Goal: Information Seeking & Learning: Learn about a topic

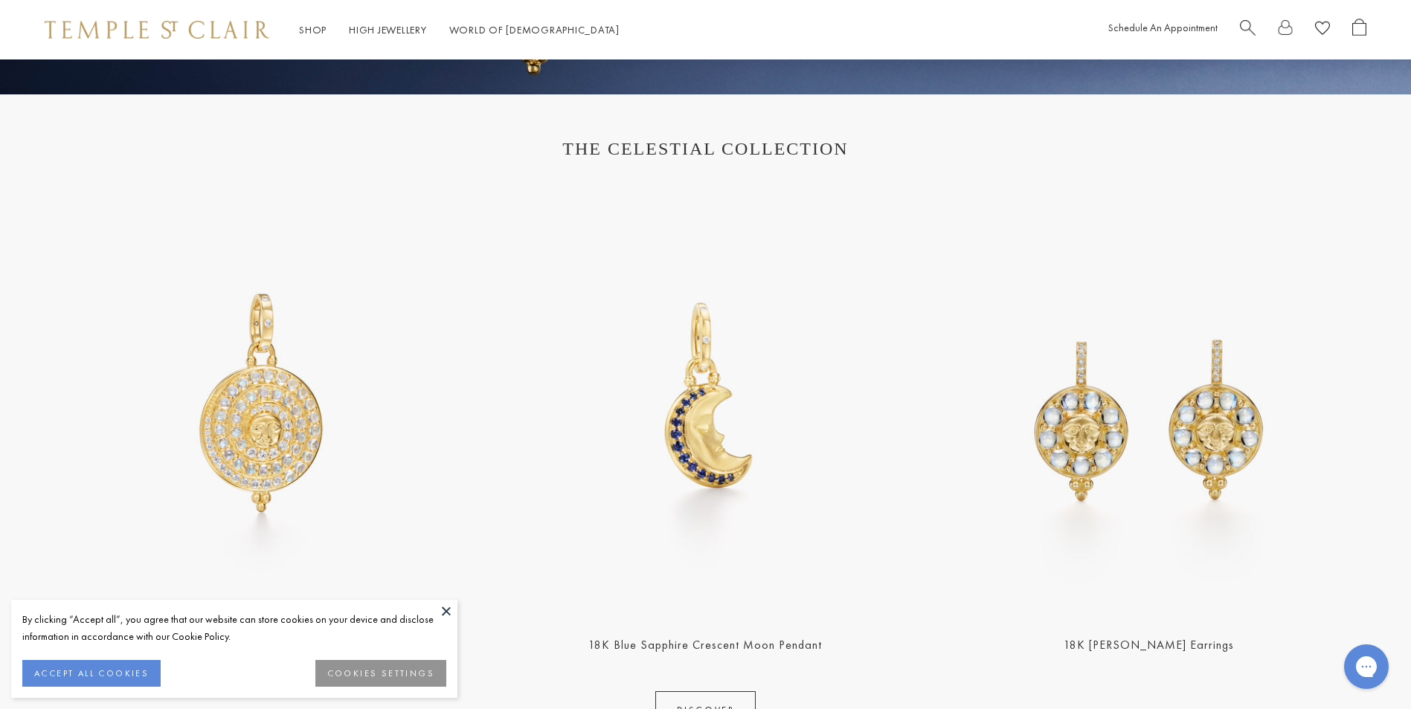
scroll to position [576, 0]
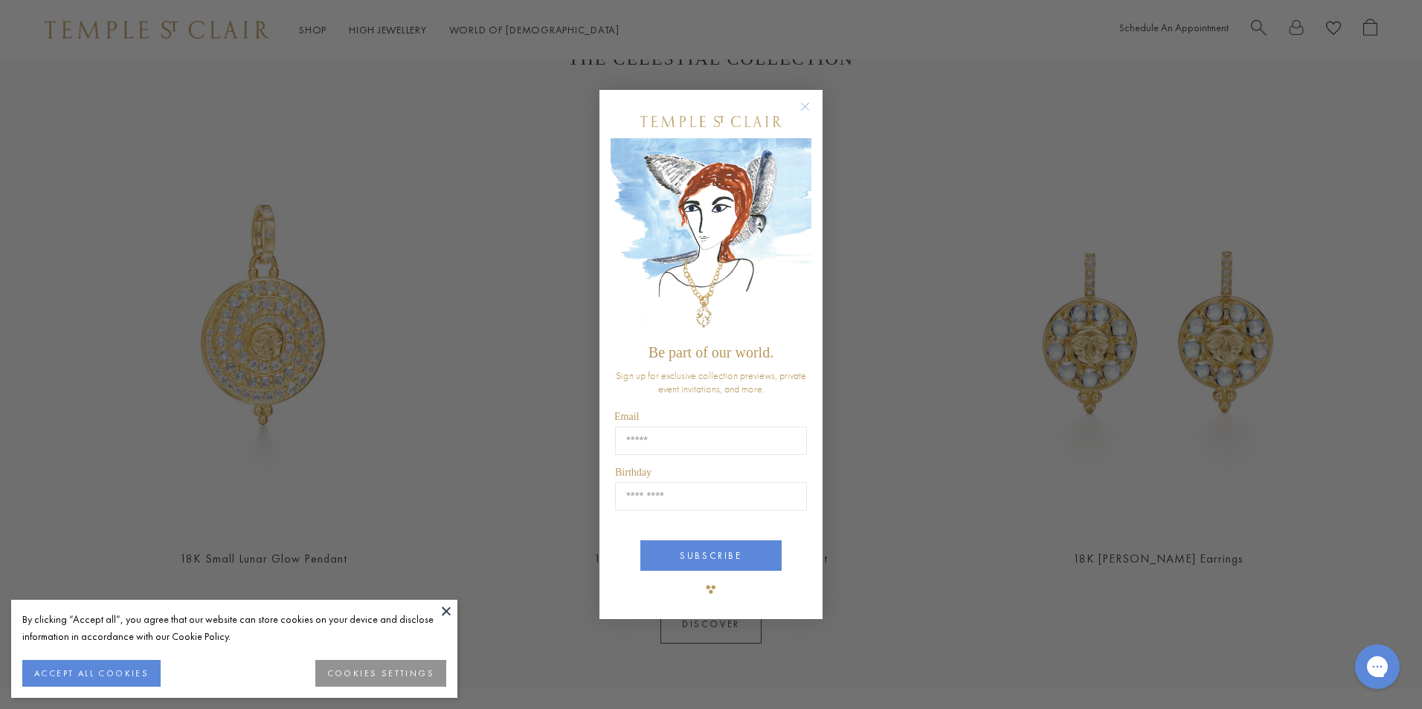
click at [1410, 704] on div "Close dialog Be part of our world. Sign up for exclusive collection previews, p…" at bounding box center [711, 354] width 1422 height 709
click at [637, 434] on input "Email" at bounding box center [711, 441] width 192 height 28
type input "**********"
click at [669, 557] on button "SUBSCRIBE" at bounding box center [710, 556] width 141 height 30
type input "*****"
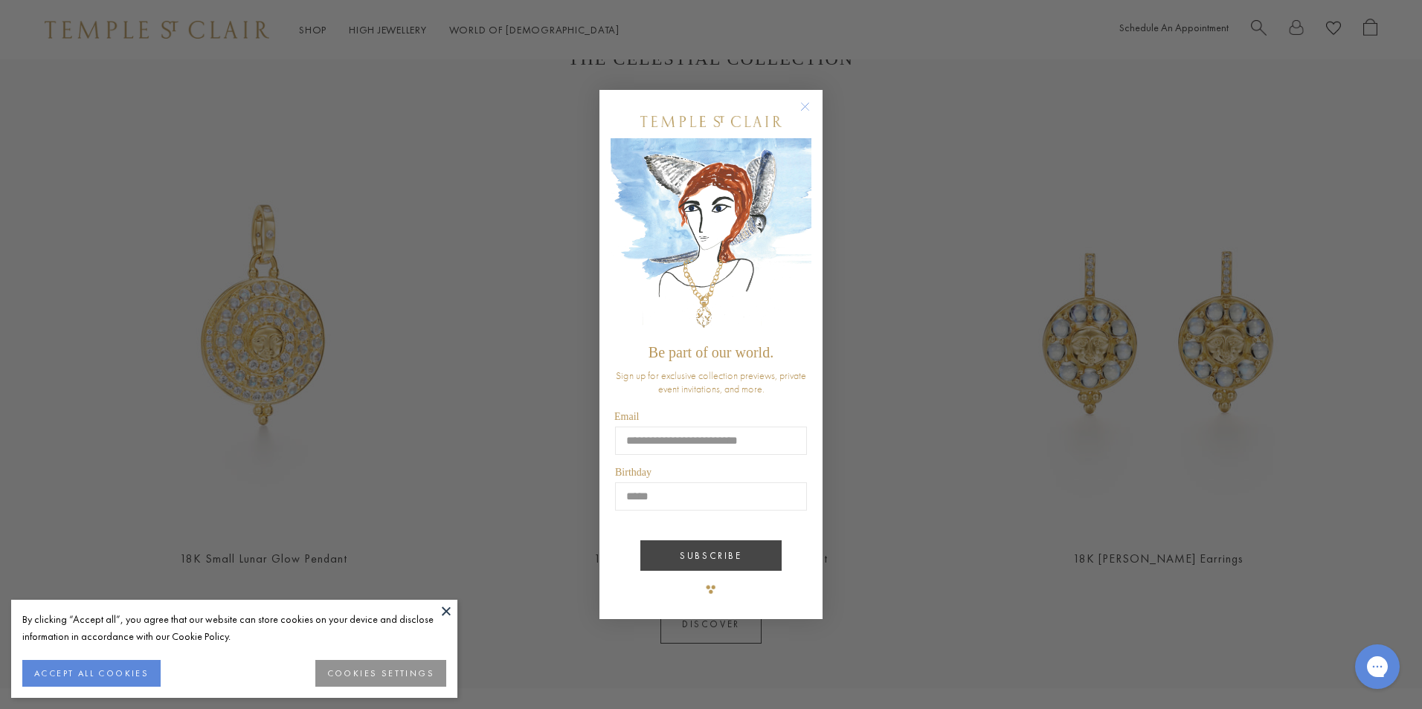
click at [670, 563] on button "SUBSCRIBE" at bounding box center [710, 556] width 141 height 30
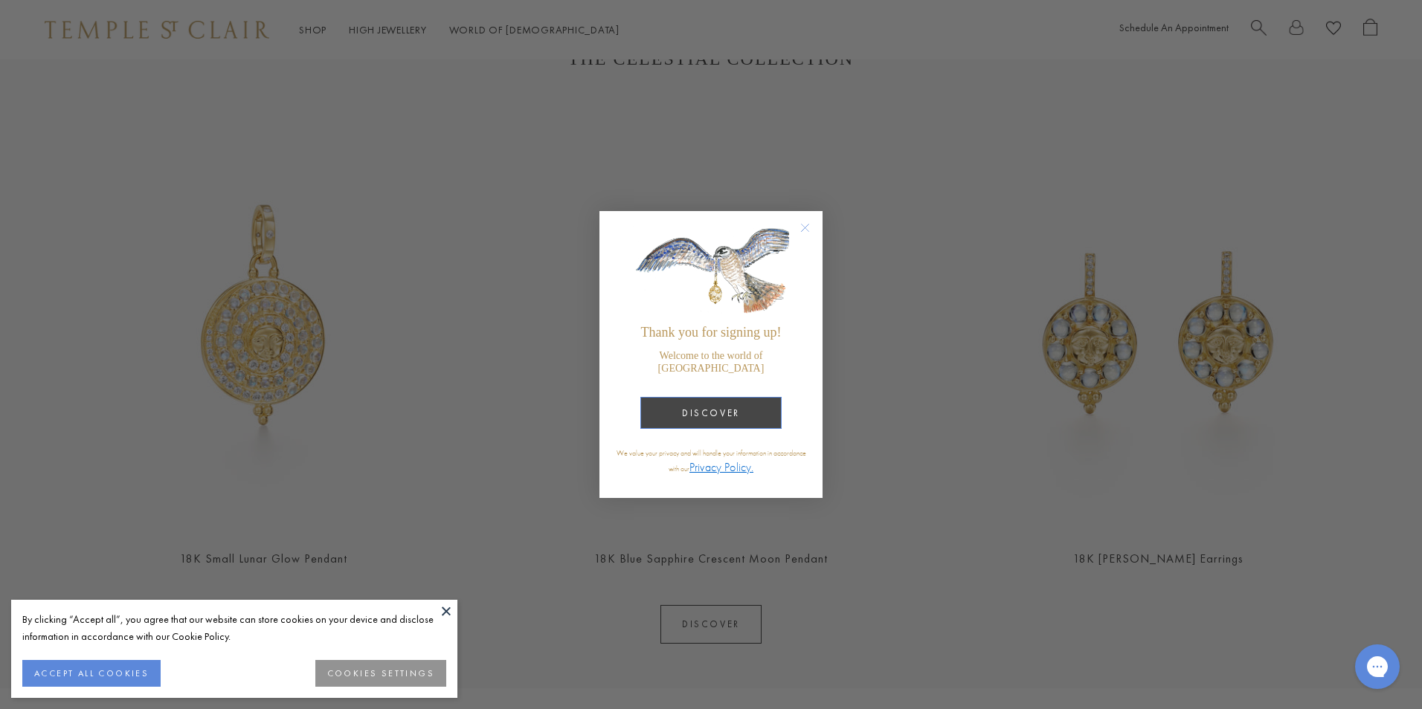
click at [713, 403] on button "DISCOVER" at bounding box center [710, 413] width 141 height 32
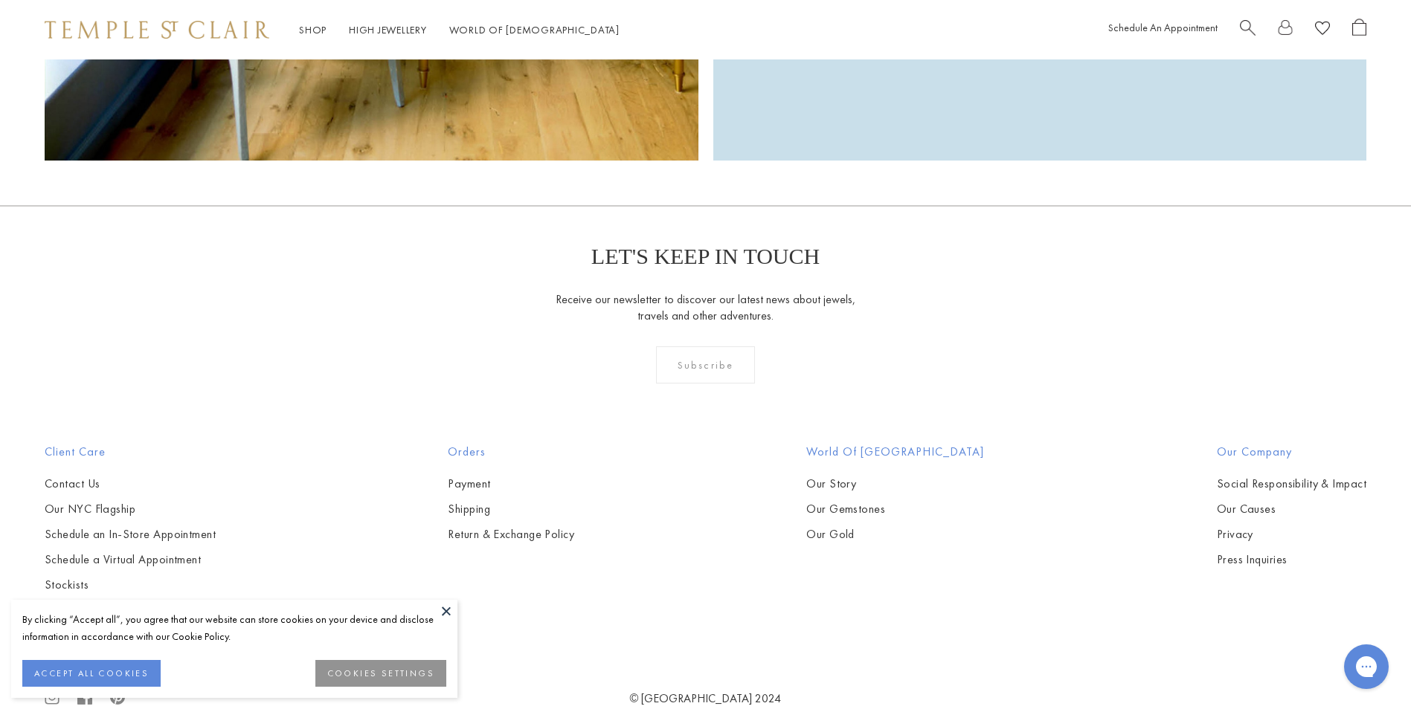
scroll to position [4735, 0]
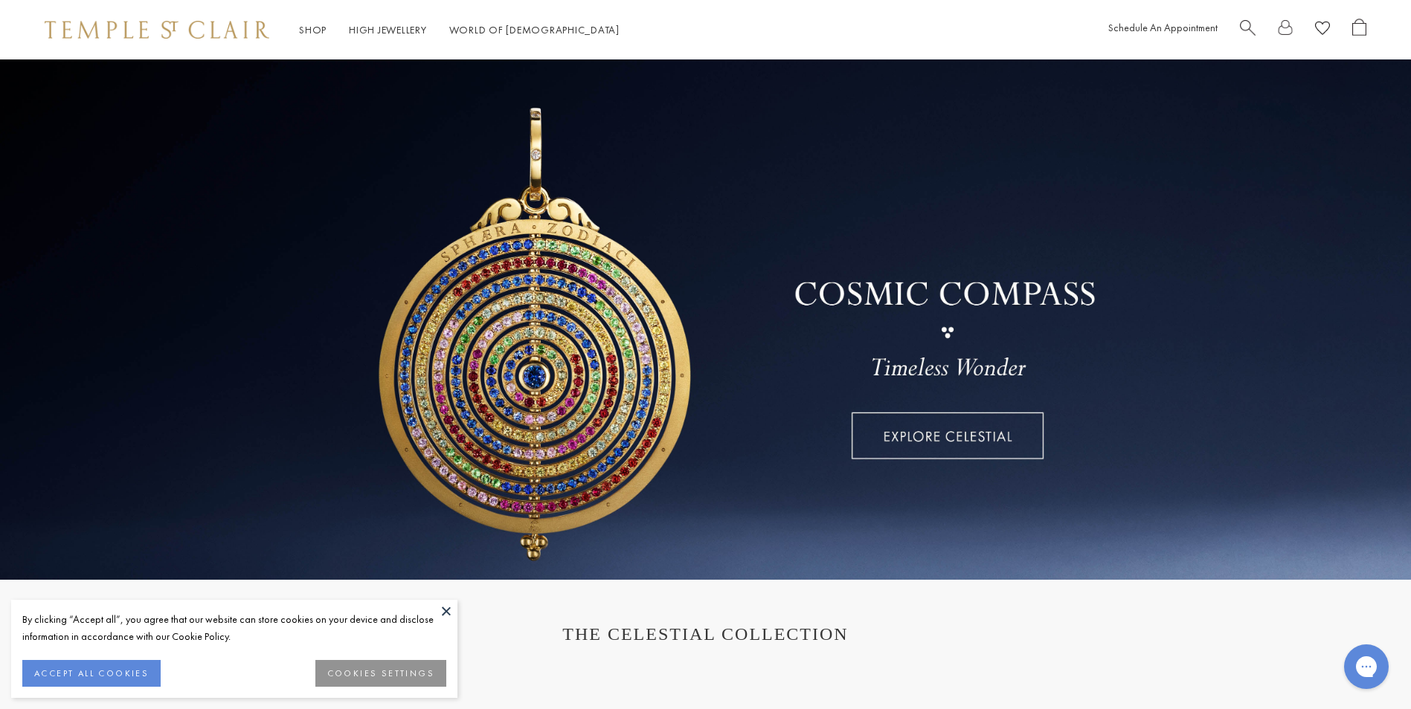
click at [881, 434] on link at bounding box center [705, 319] width 1411 height 521
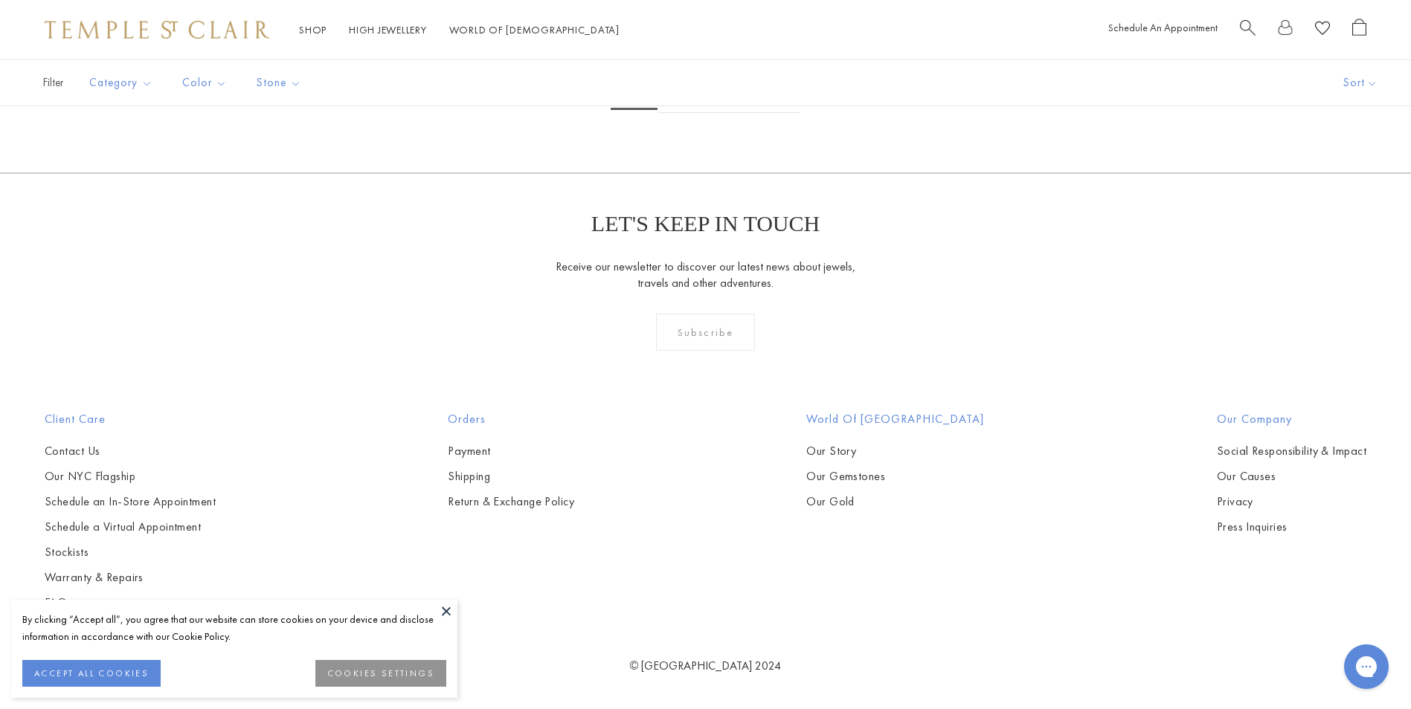
scroll to position [8321, 0]
click at [680, 113] on link "2" at bounding box center [681, 92] width 48 height 41
click at [762, 113] on link "3" at bounding box center [753, 92] width 48 height 41
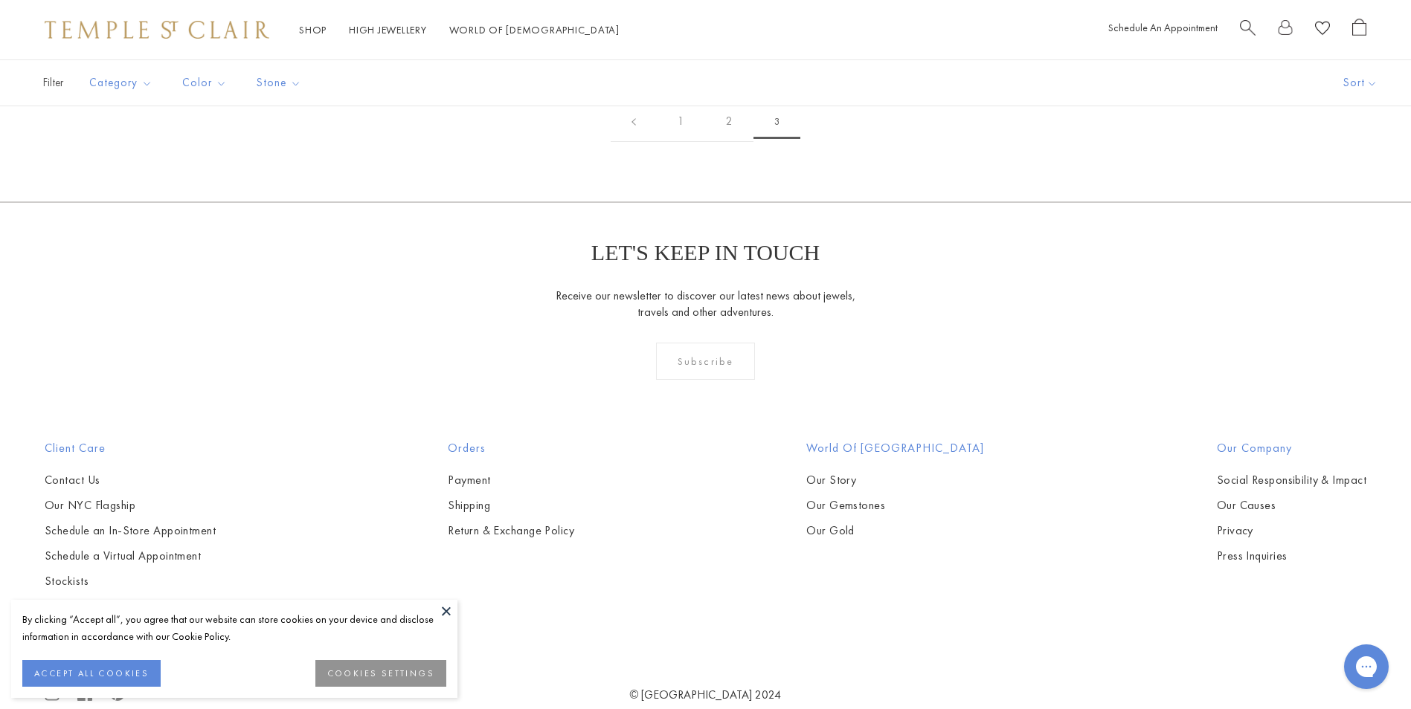
scroll to position [526, 0]
